Goal: Book appointment/travel/reservation

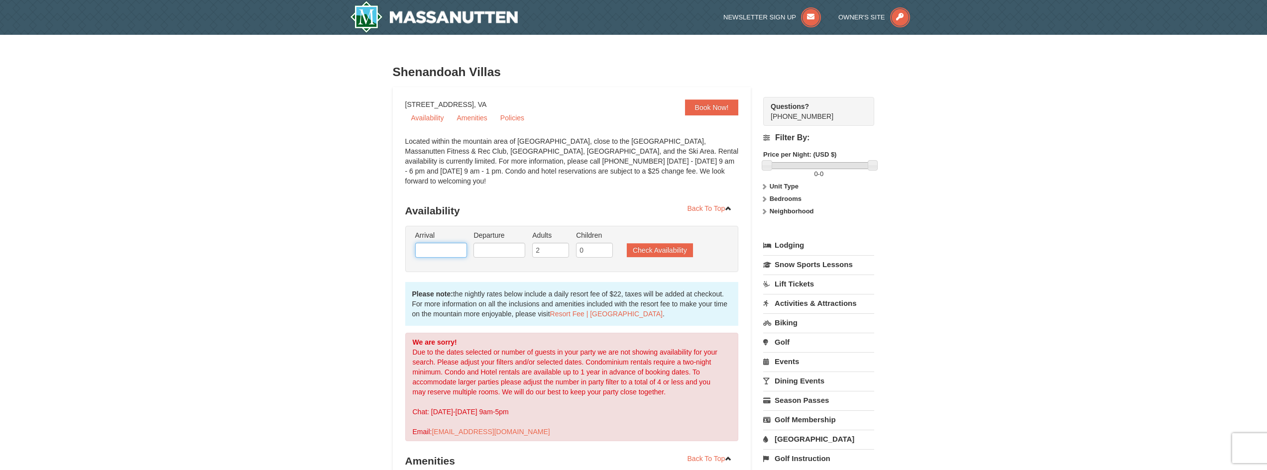
click at [444, 243] on input "text" at bounding box center [441, 250] width 52 height 15
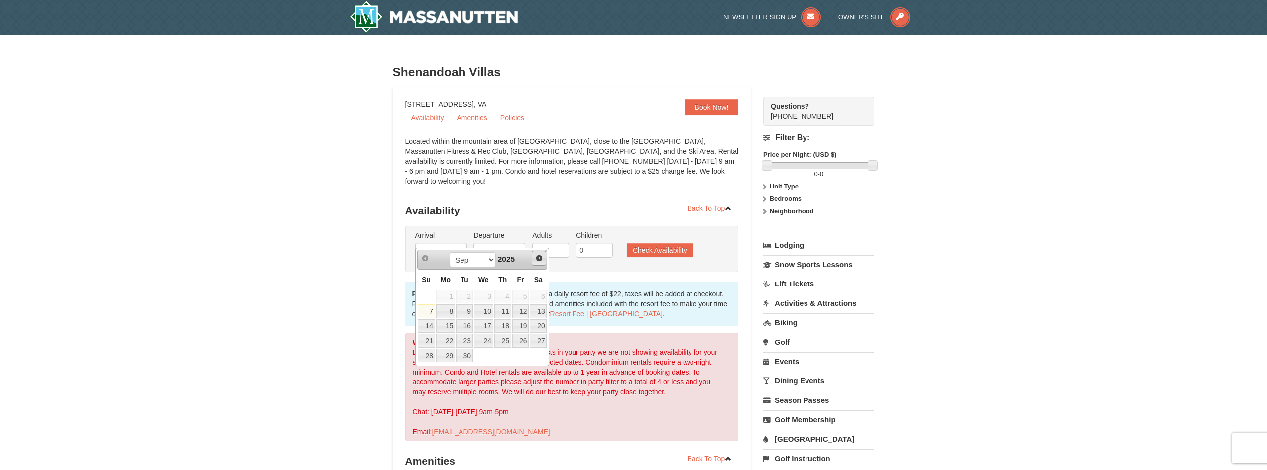
click at [545, 258] on link "Next" at bounding box center [539, 258] width 15 height 15
click at [523, 299] on link "3" at bounding box center [520, 297] width 17 height 14
type input "[DATE]"
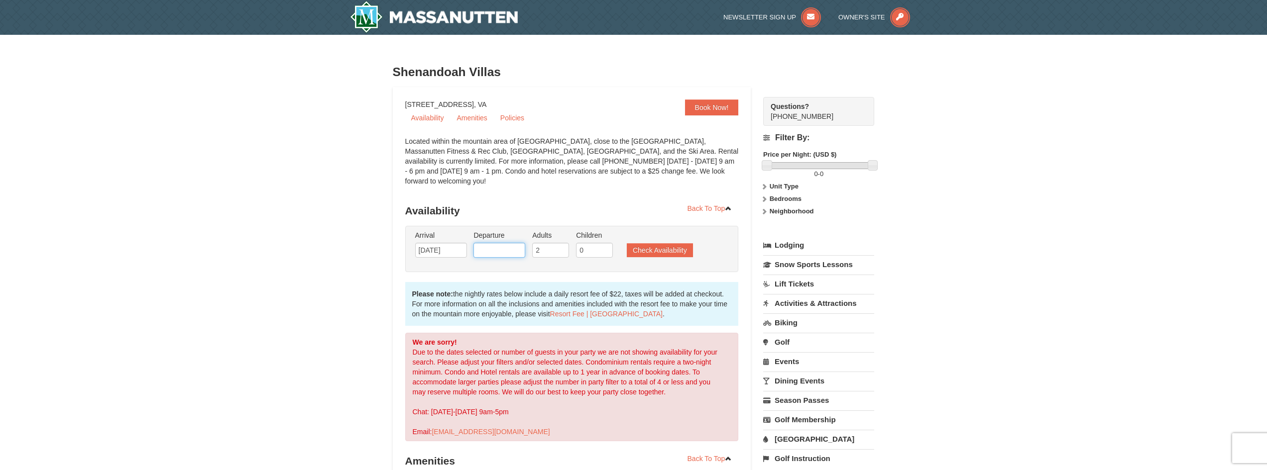
click at [499, 243] on input "text" at bounding box center [499, 250] width 52 height 15
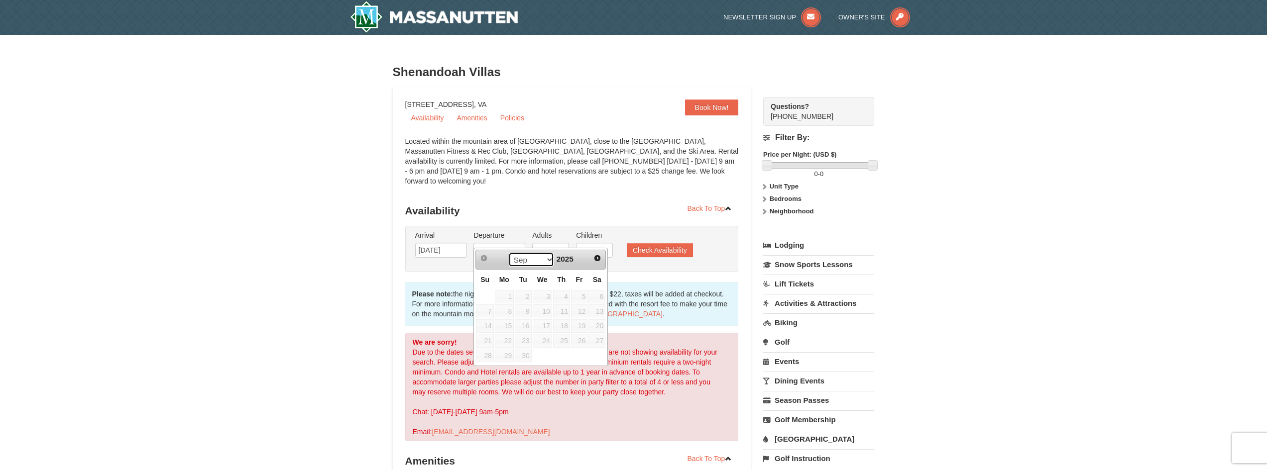
click at [543, 258] on select "Sep Oct Nov Dec" at bounding box center [531, 259] width 46 height 15
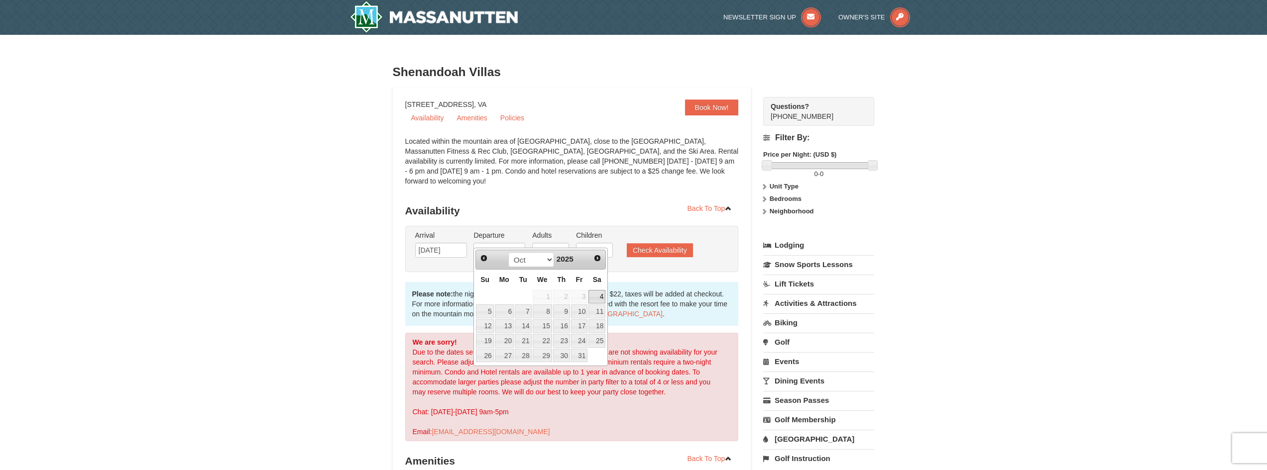
click at [600, 294] on link "4" at bounding box center [596, 297] width 17 height 14
type input "[DATE]"
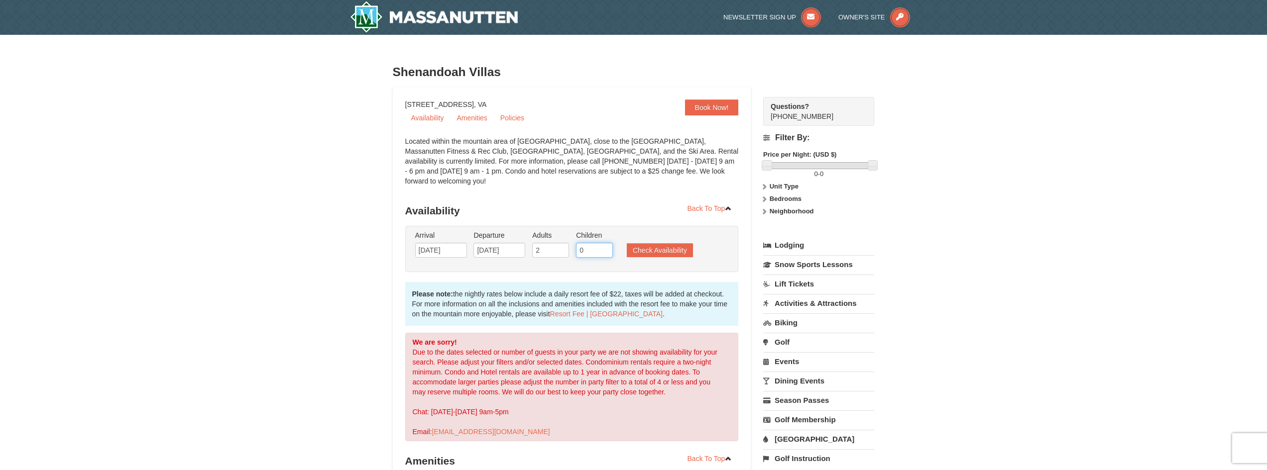
click at [556, 239] on ul "Arrival Please format dates MM/DD/YYYY Please format dates MM/DD/YYYY 10/03/202…" at bounding box center [567, 247] width 308 height 32
type input "2"
click at [677, 243] on button "Check Availability" at bounding box center [660, 250] width 66 height 14
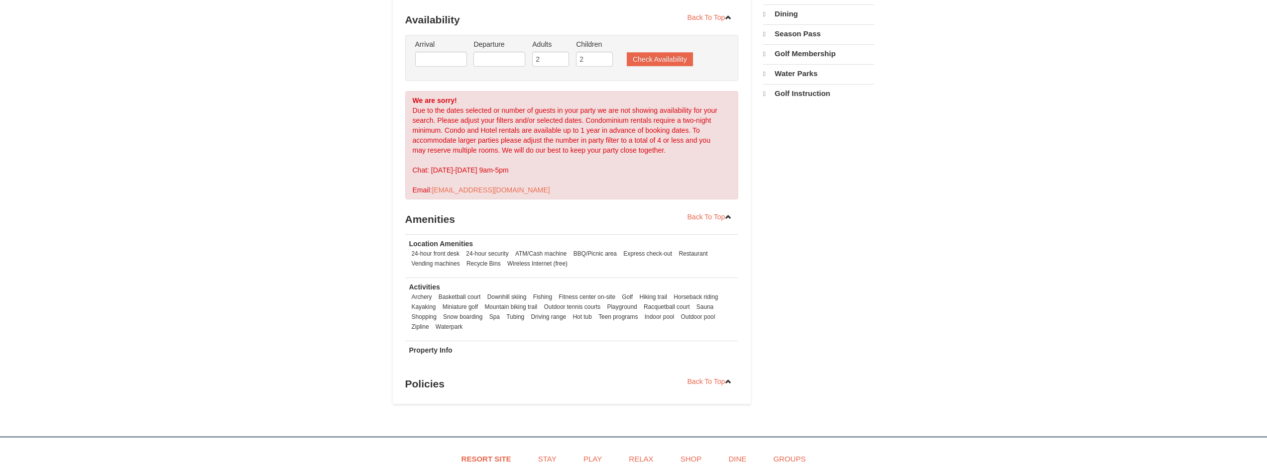
select select "9"
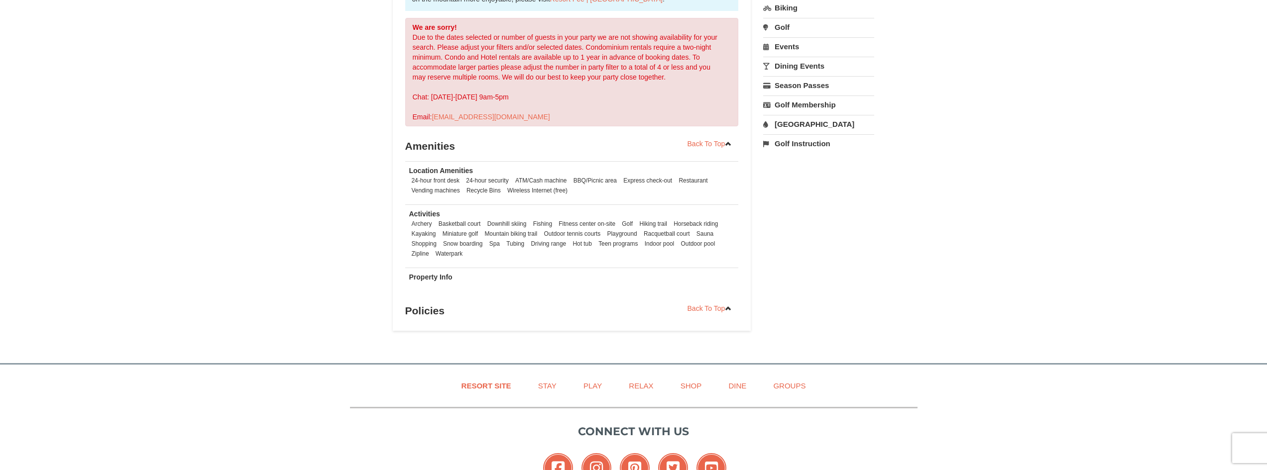
scroll to position [398, 0]
